Goal: Check status

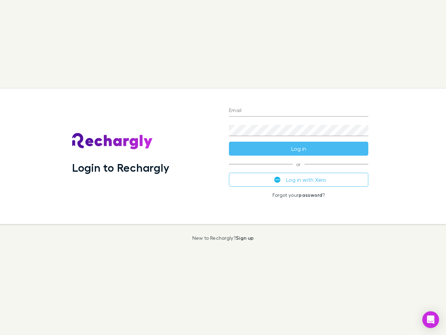
click at [223, 167] on div "Login to Rechargly" at bounding box center [145, 156] width 157 height 135
click at [299, 111] on input "Email" at bounding box center [299, 110] width 140 height 11
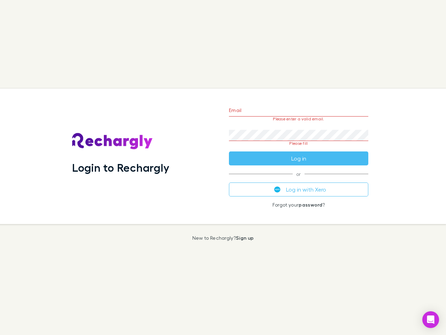
click at [299, 149] on form "Email Please enter a valid email. Password Please fill Log in" at bounding box center [299, 133] width 140 height 66
click at [299, 180] on div "Email Please enter a valid email. Password Please fill Log in or Log in with Xe…" at bounding box center [299, 156] width 151 height 135
click at [431, 319] on icon "Open Intercom Messenger" at bounding box center [431, 319] width 7 height 8
